Goal: Information Seeking & Learning: Learn about a topic

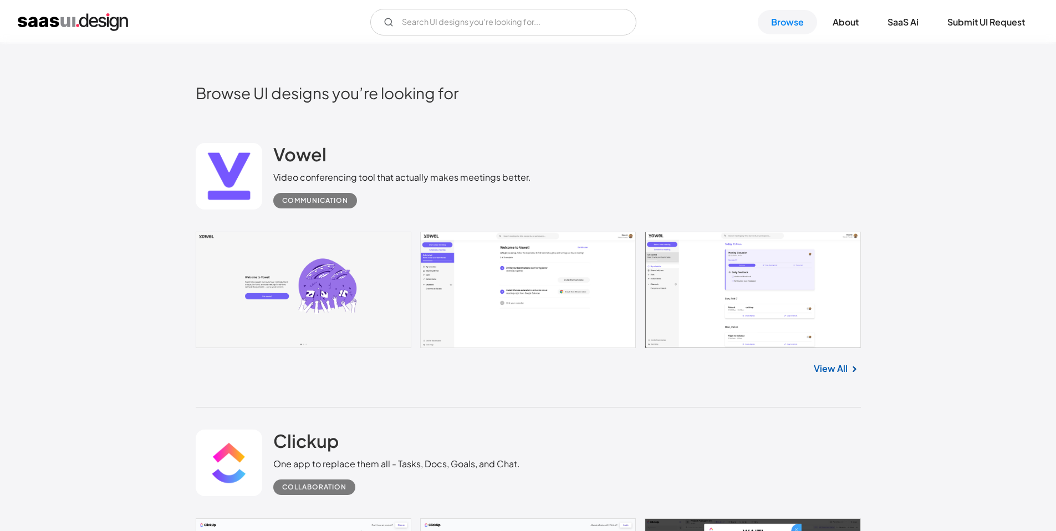
scroll to position [305, 0]
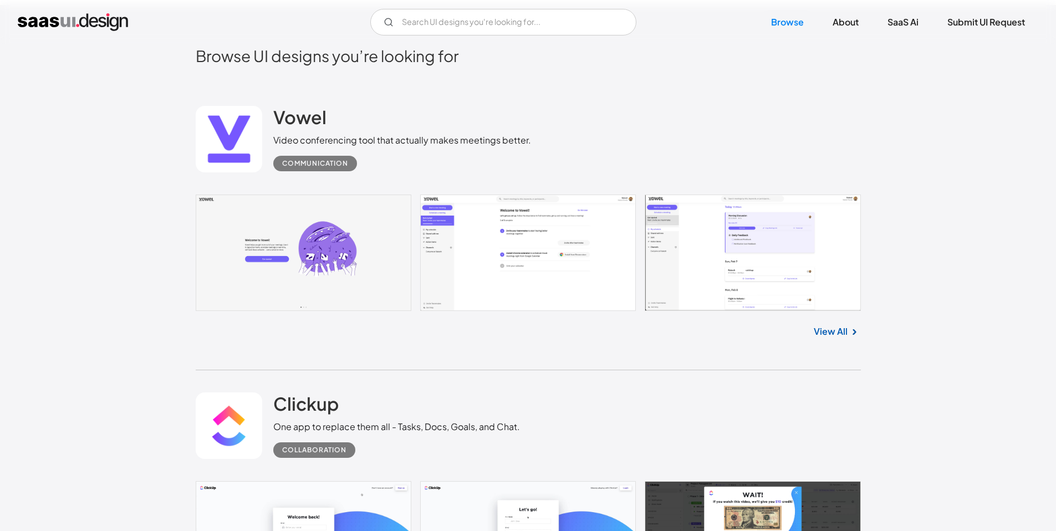
click at [349, 241] on link at bounding box center [528, 253] width 665 height 117
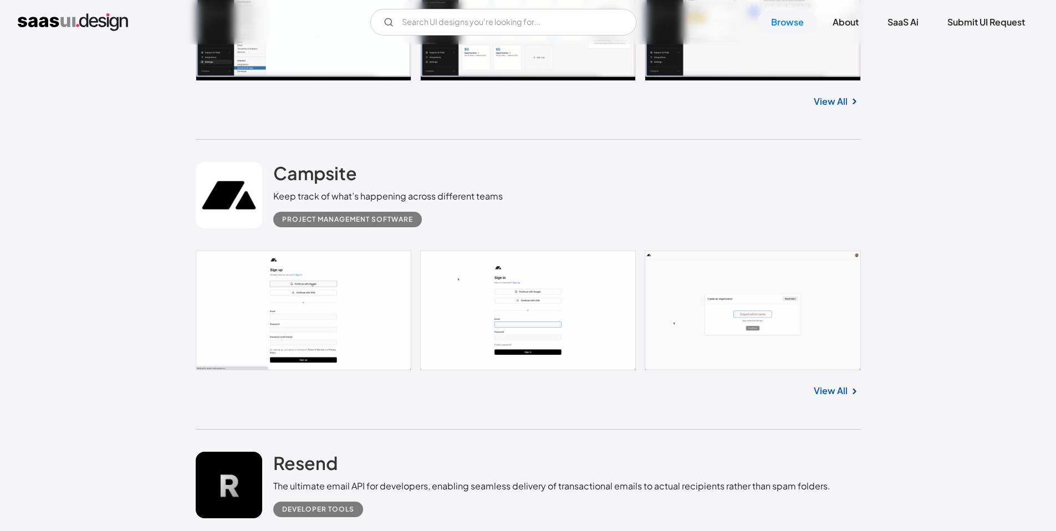
scroll to position [2828, 0]
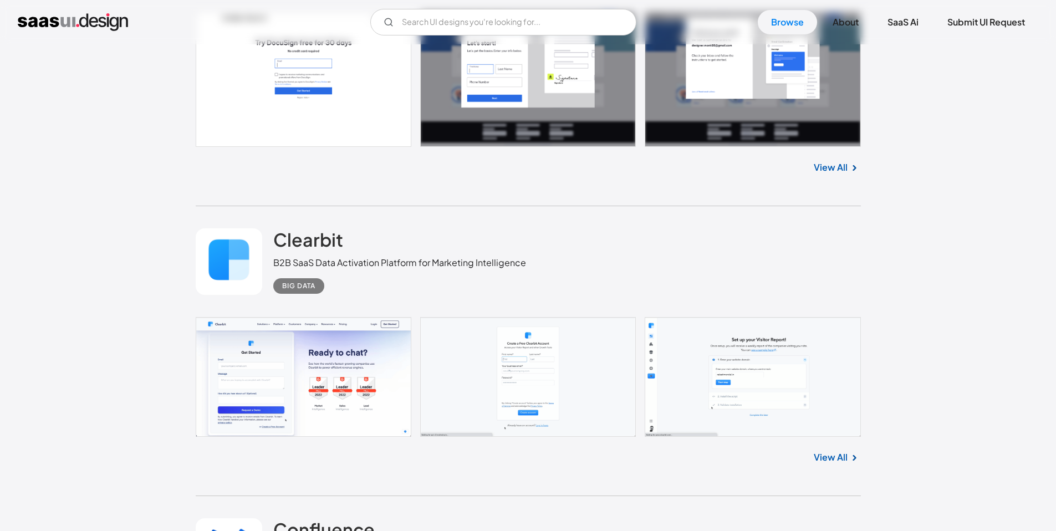
click at [831, 463] on link "View All" at bounding box center [831, 457] width 34 height 13
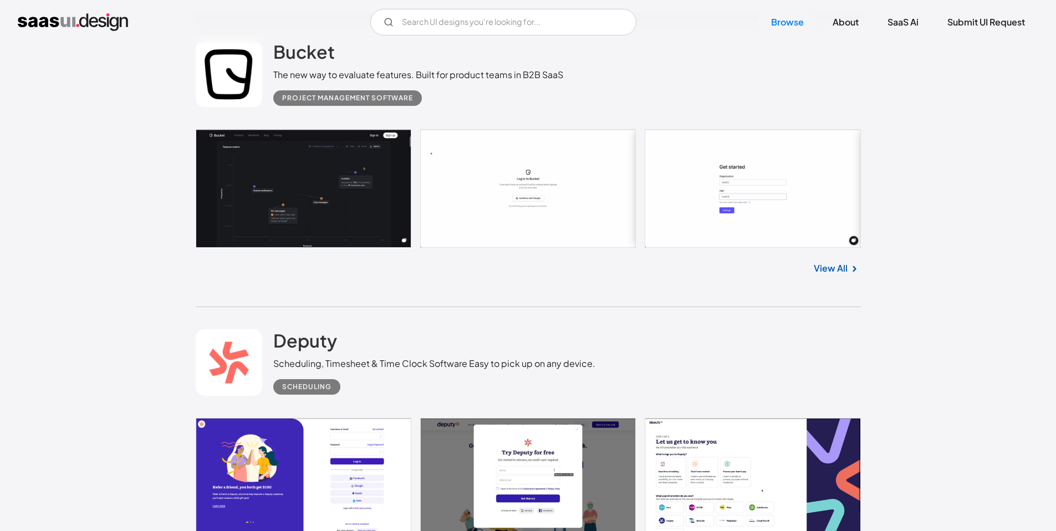
scroll to position [10709, 0]
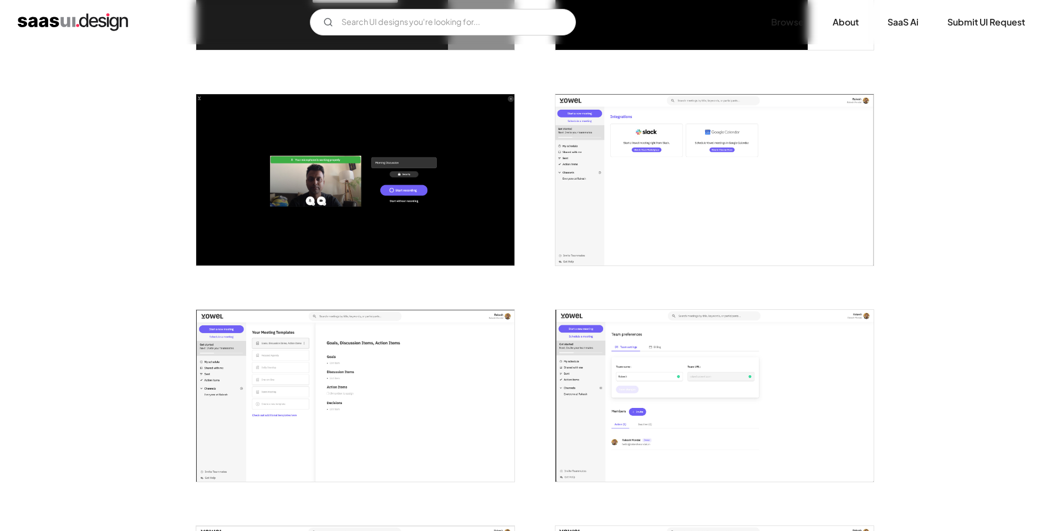
scroll to position [1029, 0]
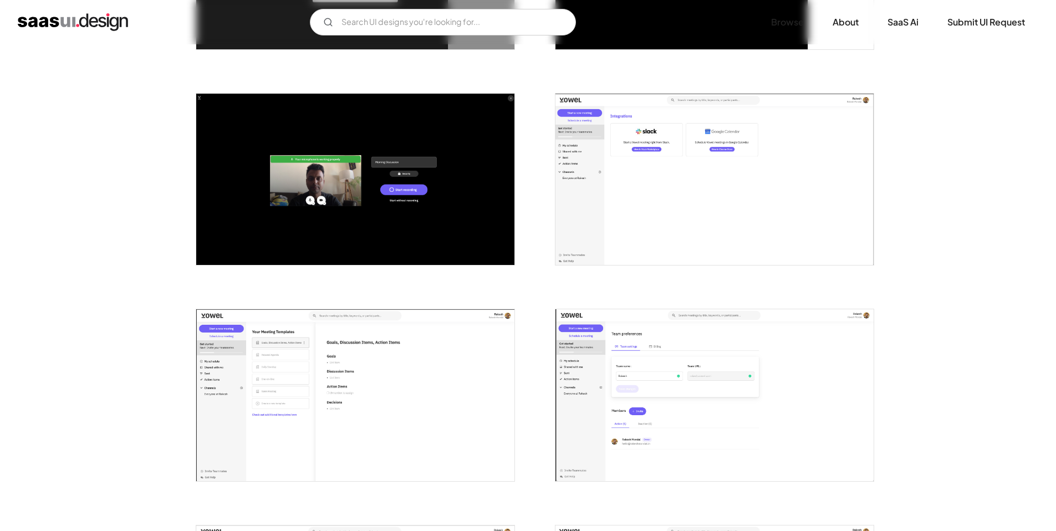
click at [226, 221] on img "open lightbox" at bounding box center [355, 179] width 318 height 171
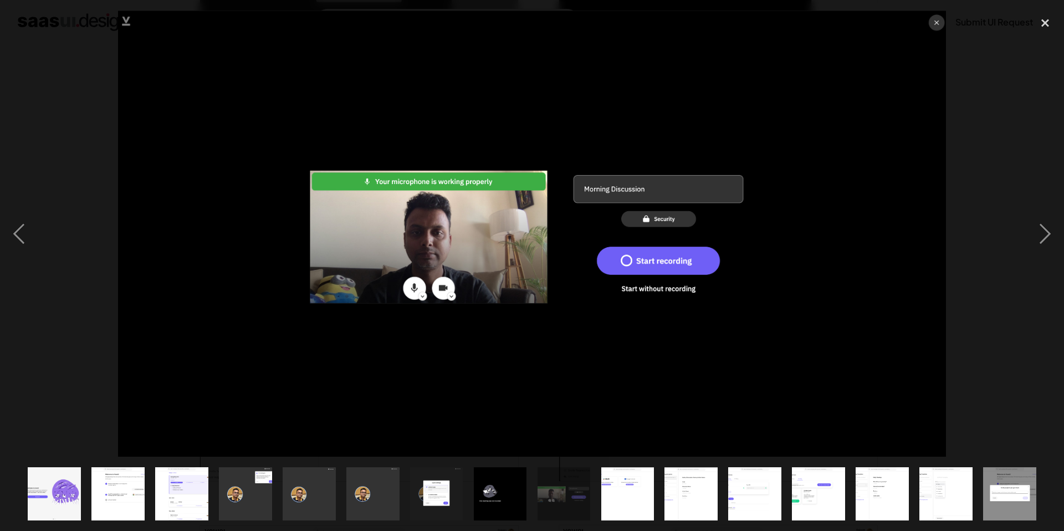
click at [507, 243] on img at bounding box center [531, 234] width 827 height 446
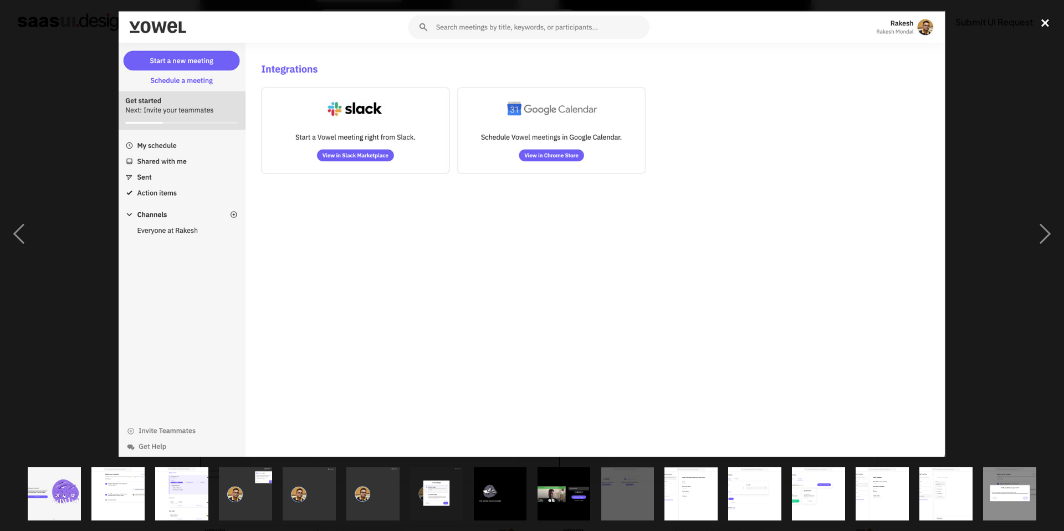
click at [1044, 22] on div "close lightbox" at bounding box center [1045, 23] width 38 height 24
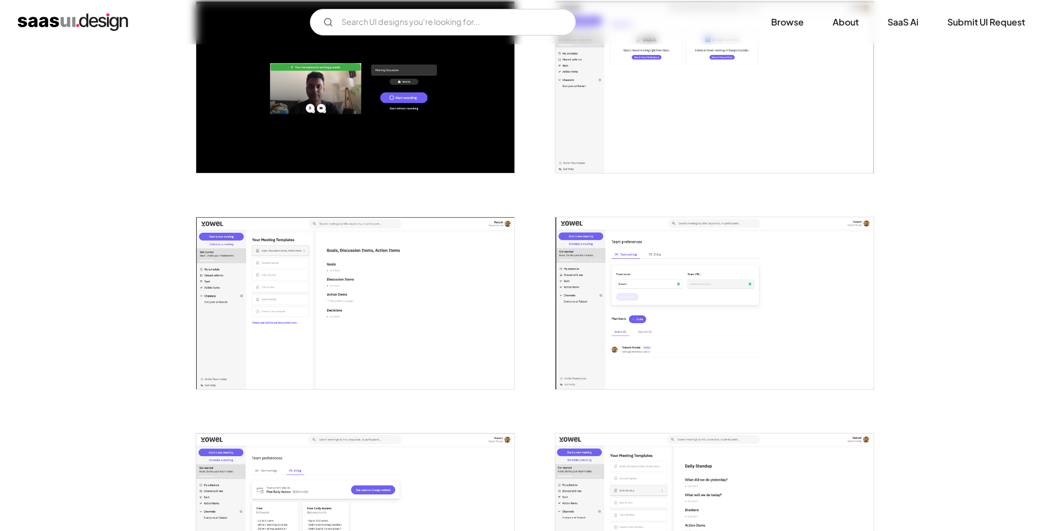
scroll to position [1113, 0]
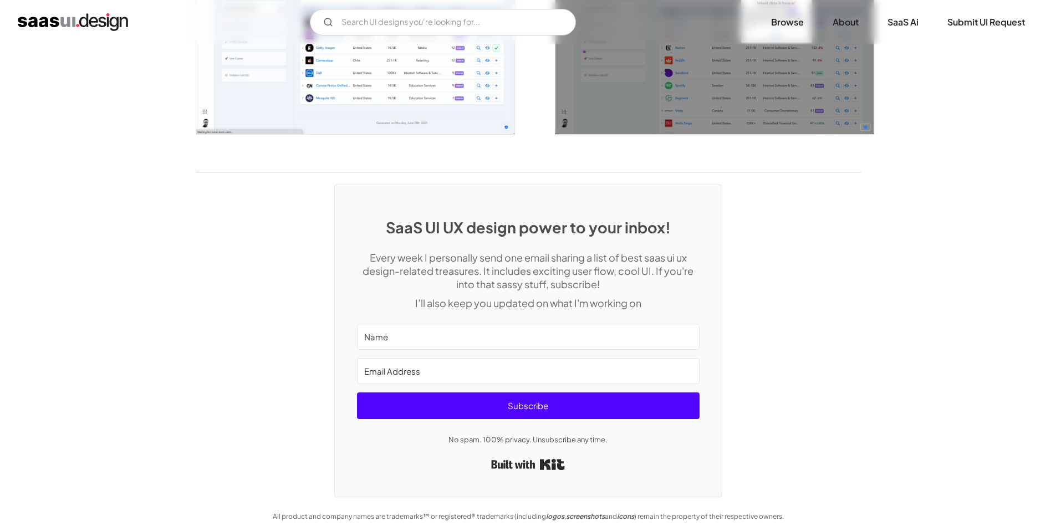
scroll to position [2066, 0]
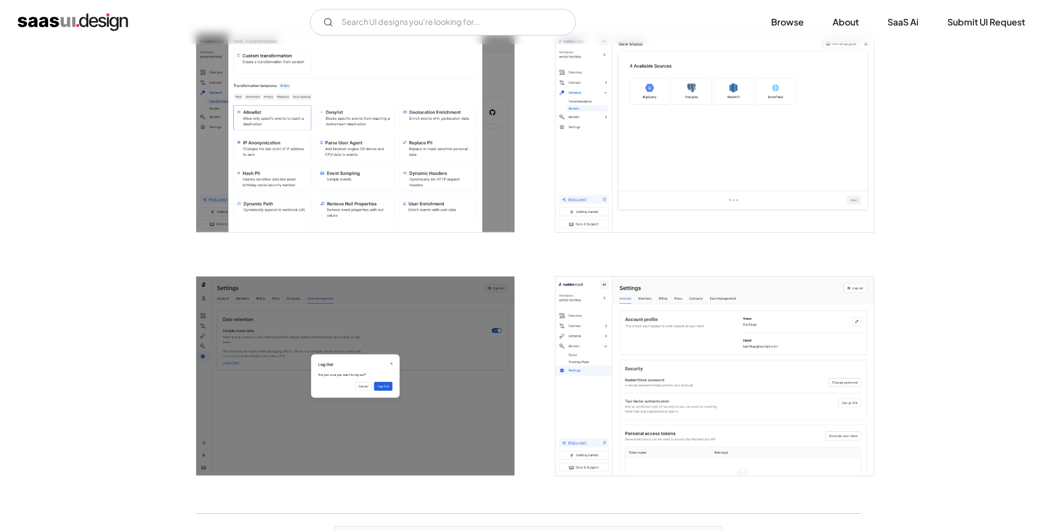
scroll to position [1937, 0]
